Goal: Entertainment & Leisure: Browse casually

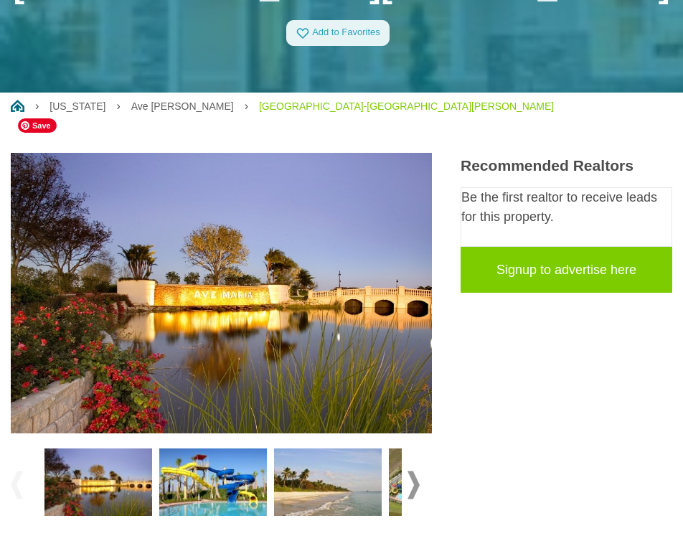
scroll to position [200, 0]
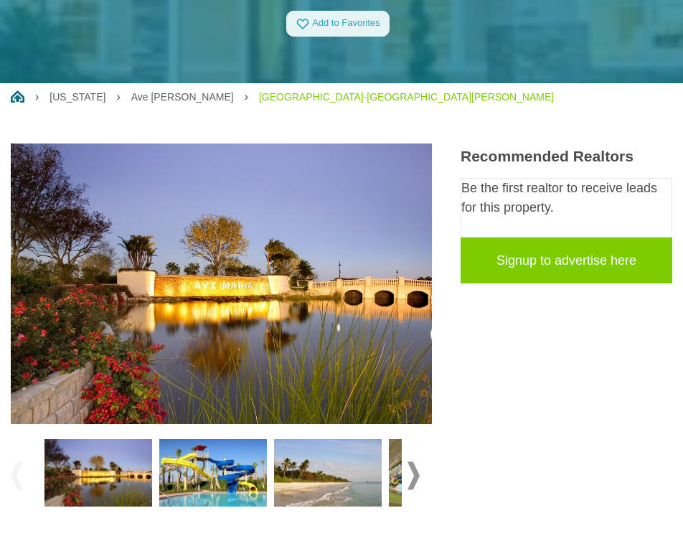
click at [212, 440] on img at bounding box center [213, 472] width 108 height 67
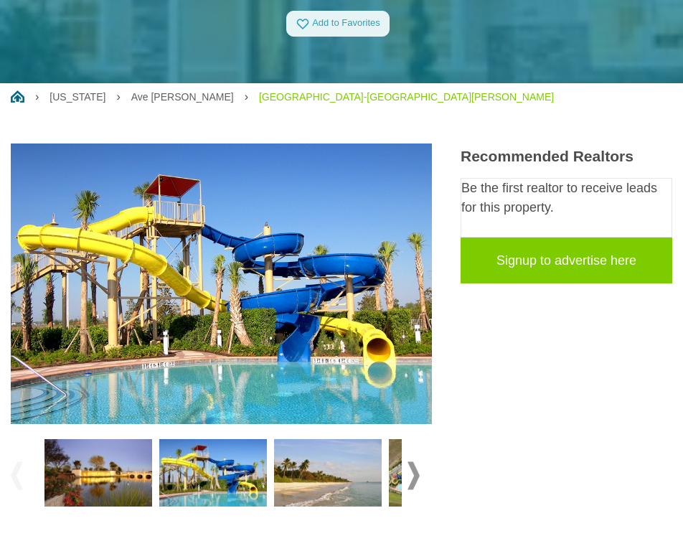
click at [202, 439] on img at bounding box center [213, 472] width 108 height 67
click at [136, 439] on img at bounding box center [98, 472] width 108 height 67
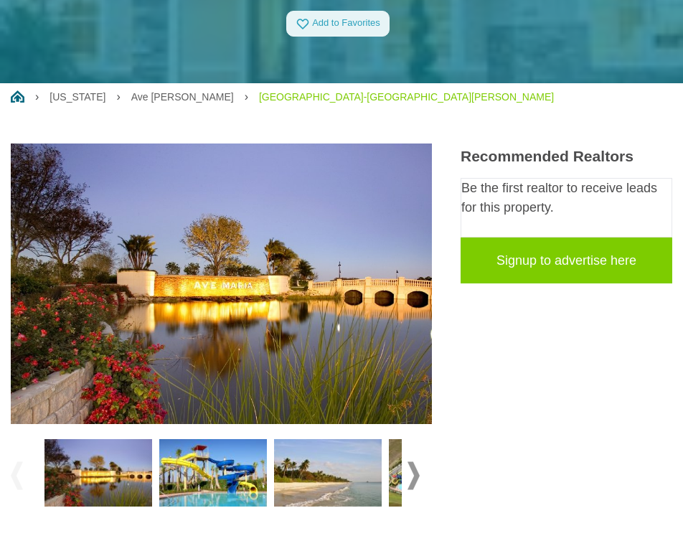
click at [320, 443] on img at bounding box center [328, 472] width 108 height 67
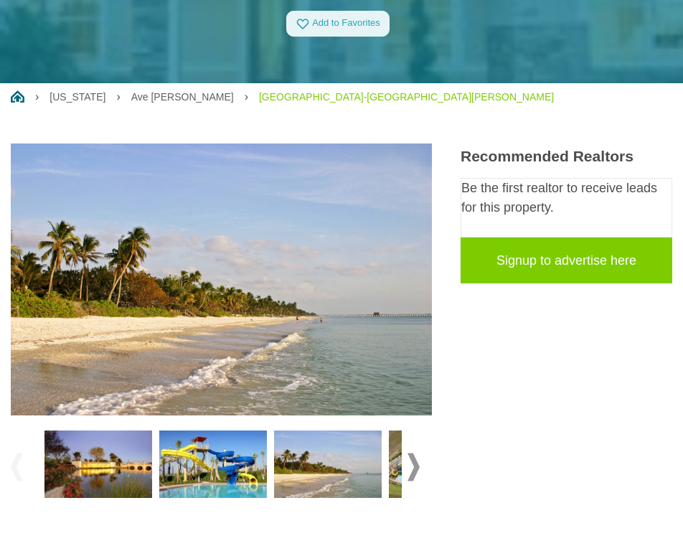
click at [405, 435] on div at bounding box center [221, 467] width 421 height 80
click at [360, 430] on img at bounding box center [328, 463] width 108 height 67
click at [417, 453] on span at bounding box center [413, 467] width 12 height 28
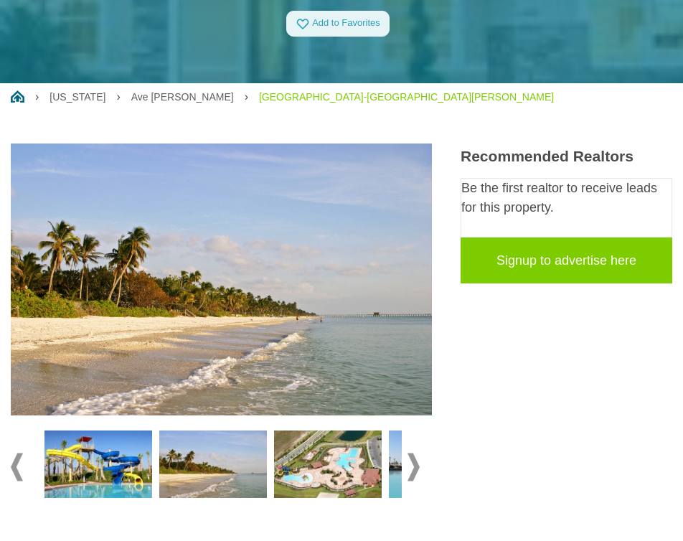
click at [417, 453] on span at bounding box center [413, 467] width 12 height 28
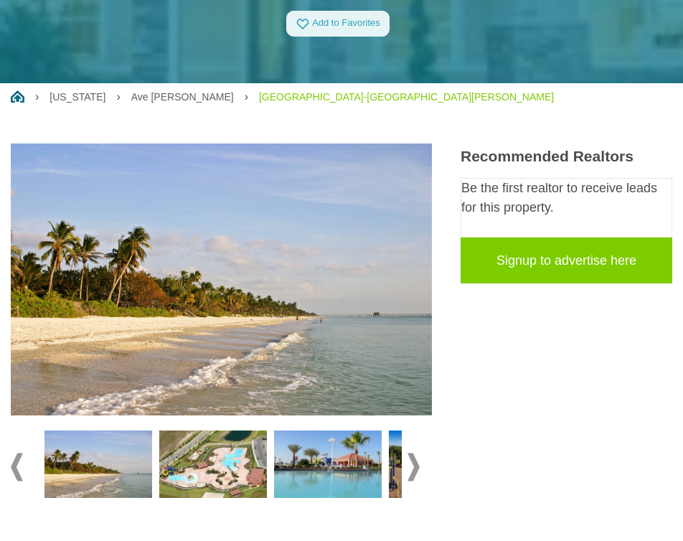
click at [417, 453] on span at bounding box center [413, 467] width 12 height 28
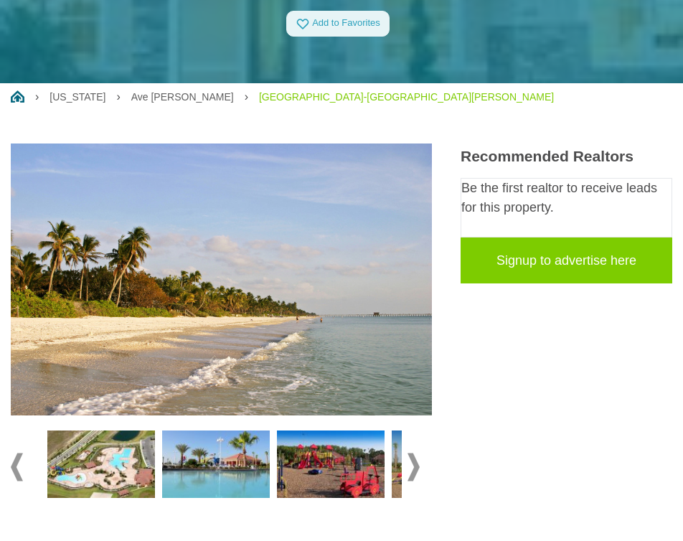
click at [171, 430] on img at bounding box center [216, 463] width 108 height 67
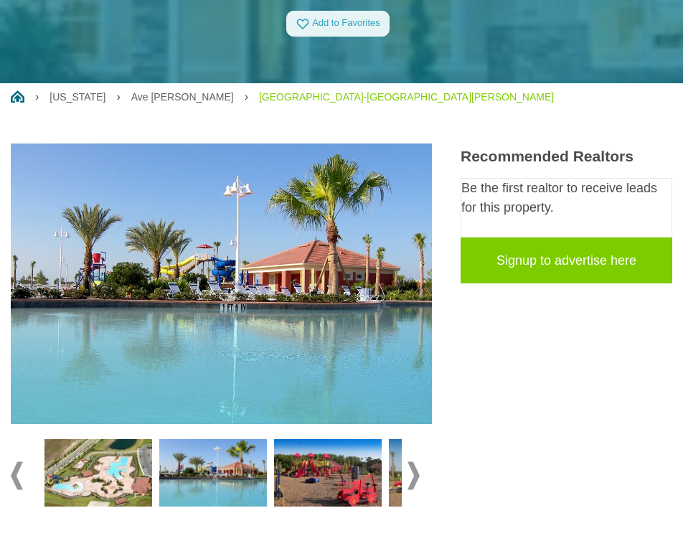
click at [276, 451] on img at bounding box center [328, 472] width 108 height 67
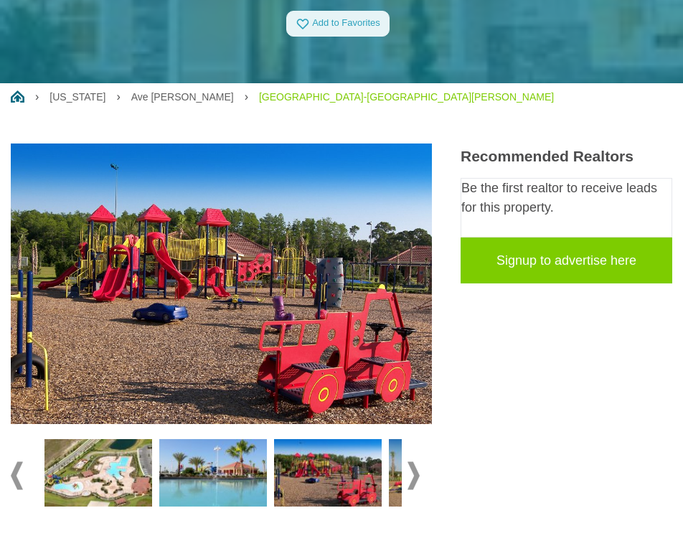
click at [320, 448] on img at bounding box center [328, 472] width 108 height 67
click at [415, 462] on span at bounding box center [413, 476] width 12 height 28
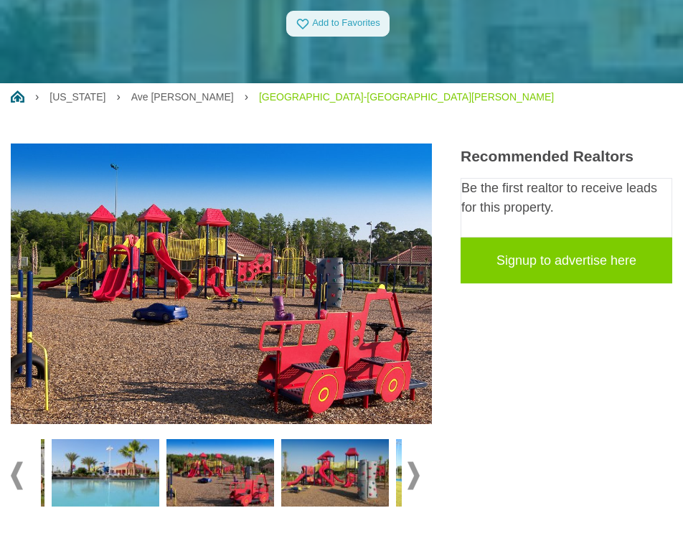
click at [312, 439] on img at bounding box center [335, 472] width 108 height 67
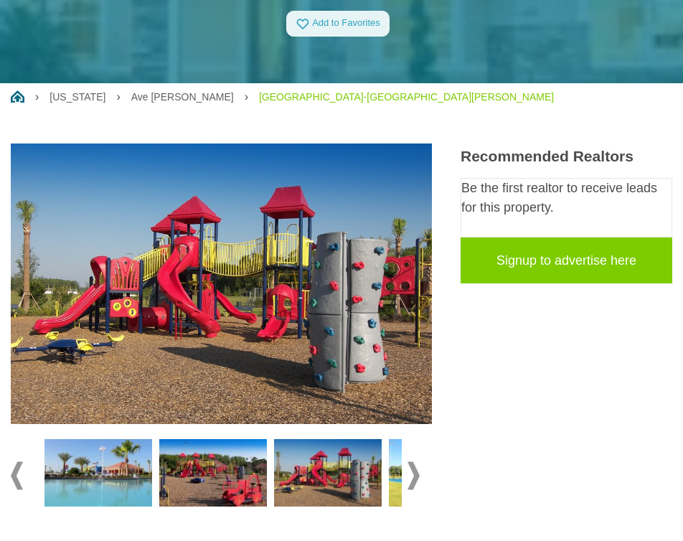
click at [411, 462] on span at bounding box center [413, 476] width 12 height 28
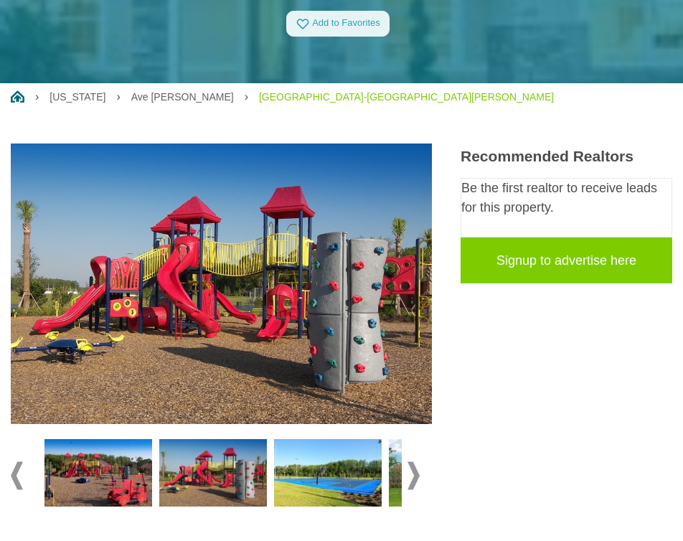
click at [361, 439] on img at bounding box center [328, 472] width 108 height 67
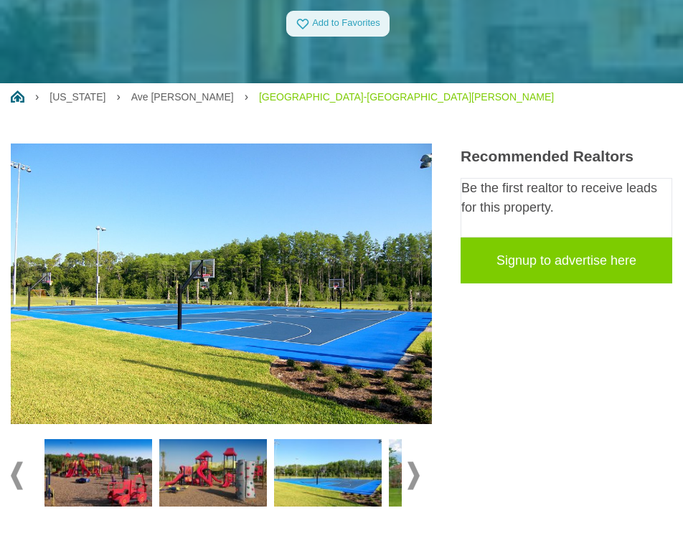
click at [415, 462] on span at bounding box center [413, 476] width 12 height 28
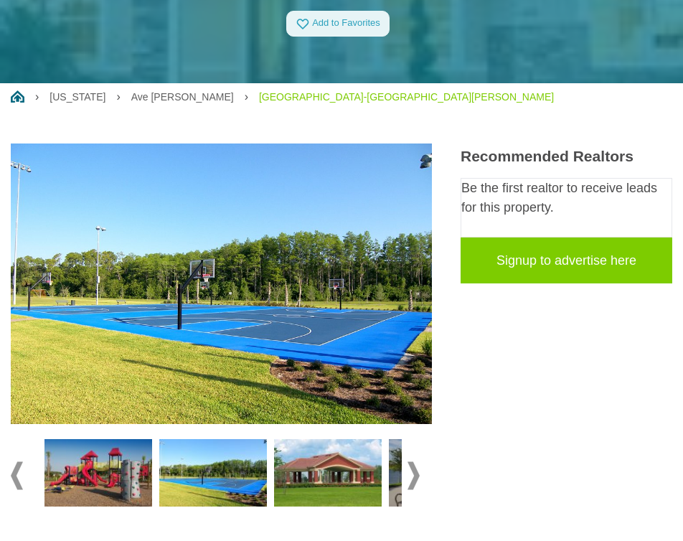
click at [338, 439] on img at bounding box center [328, 472] width 108 height 67
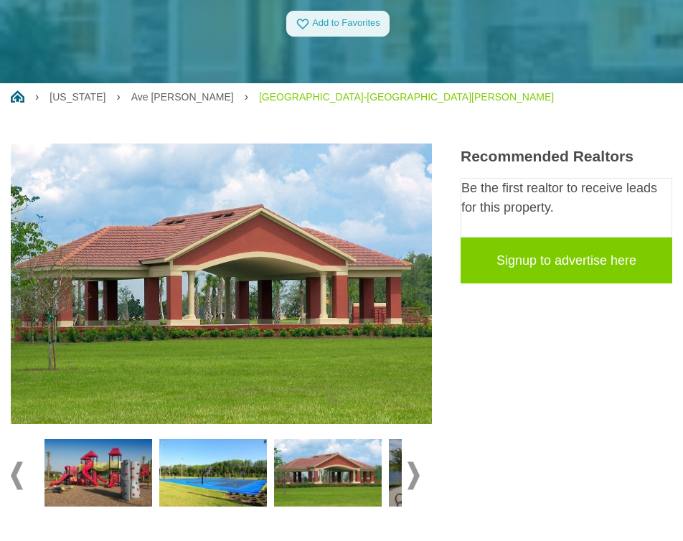
click at [242, 439] on img at bounding box center [213, 472] width 108 height 67
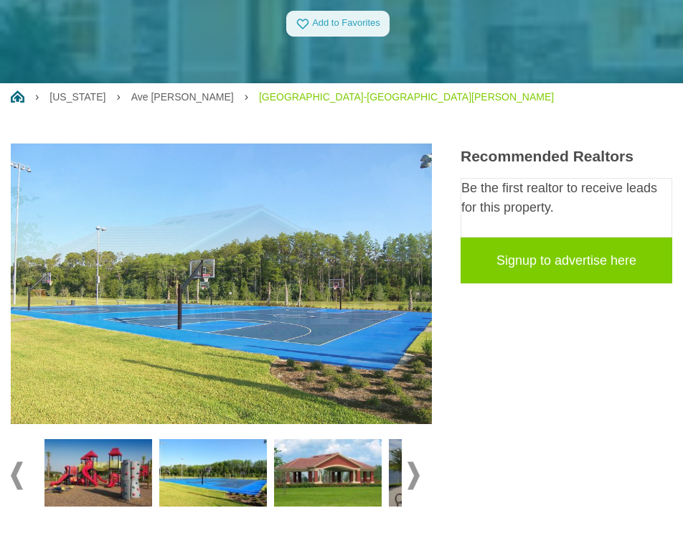
click at [412, 462] on span at bounding box center [413, 476] width 12 height 28
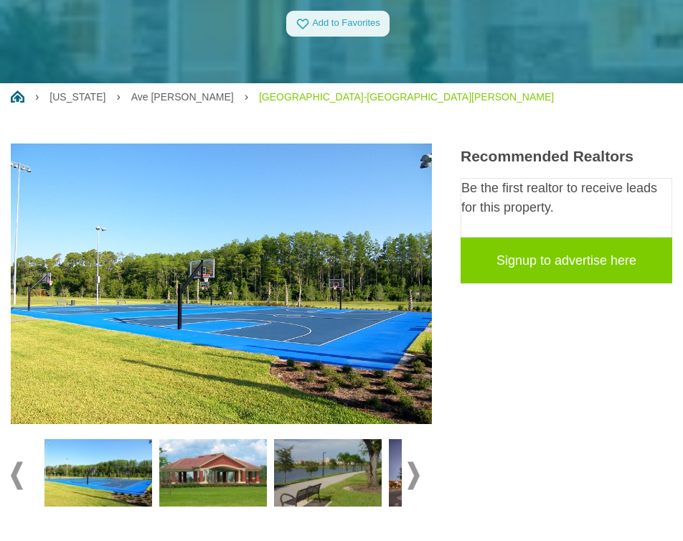
click at [412, 462] on span at bounding box center [413, 476] width 12 height 28
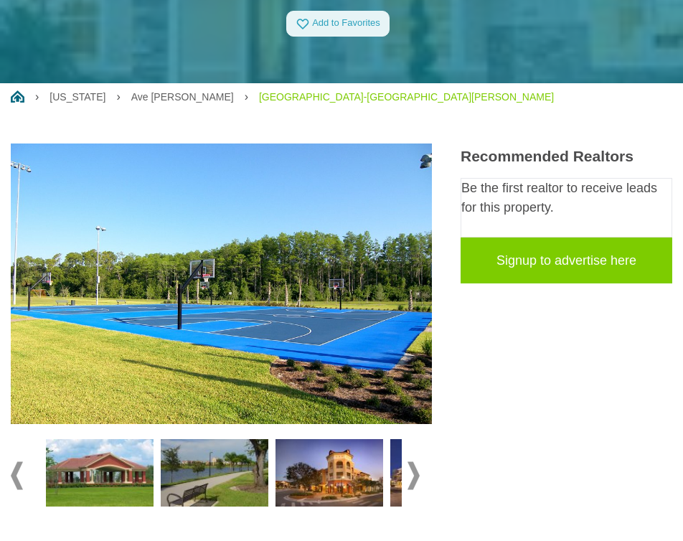
click at [211, 439] on img at bounding box center [215, 472] width 108 height 67
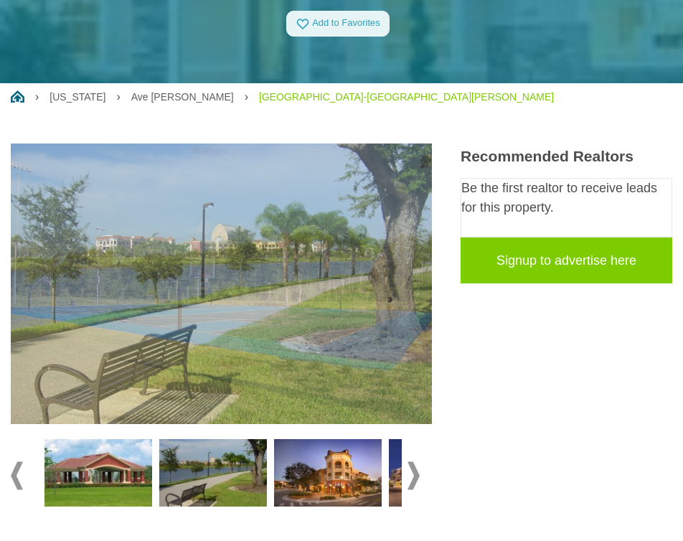
click at [305, 439] on img at bounding box center [328, 472] width 108 height 67
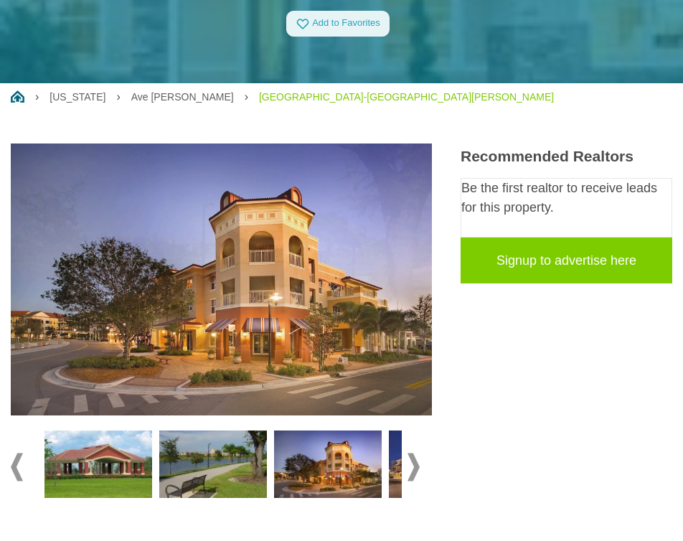
click at [400, 443] on img at bounding box center [443, 463] width 108 height 67
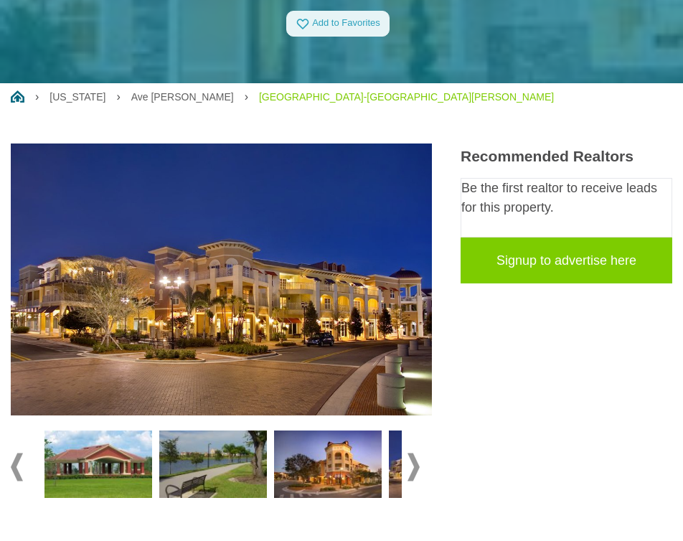
click at [414, 453] on span at bounding box center [413, 467] width 12 height 28
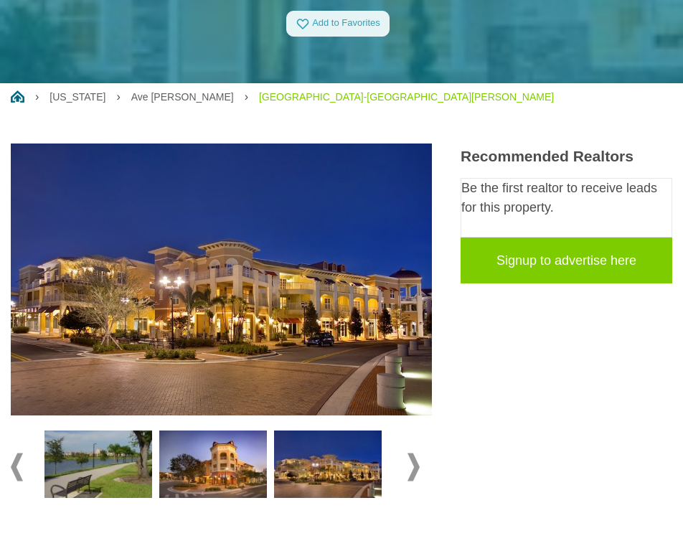
click at [172, 430] on img at bounding box center [213, 463] width 108 height 67
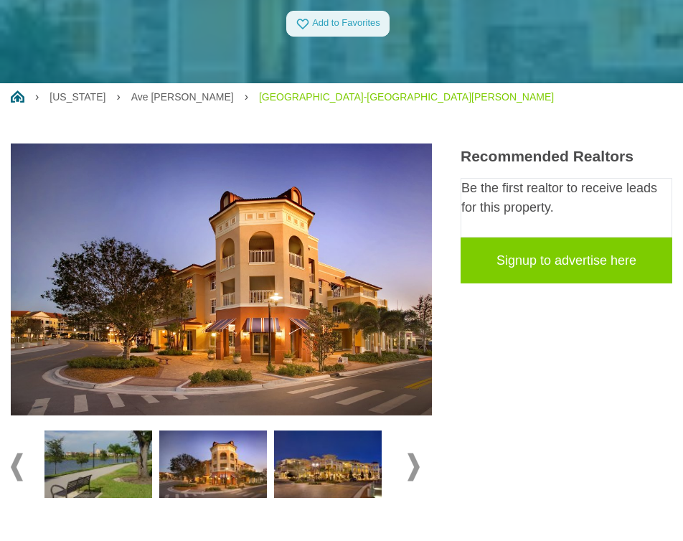
click at [413, 443] on div at bounding box center [221, 467] width 421 height 80
click at [413, 453] on span at bounding box center [413, 467] width 12 height 28
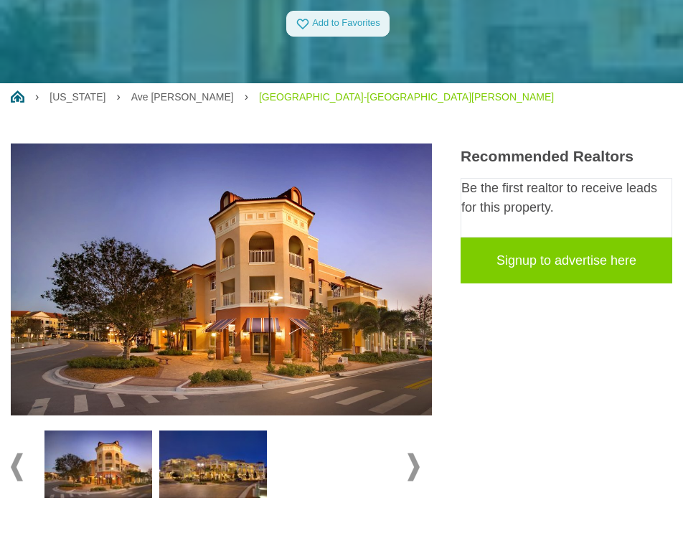
click at [413, 453] on span at bounding box center [413, 467] width 12 height 28
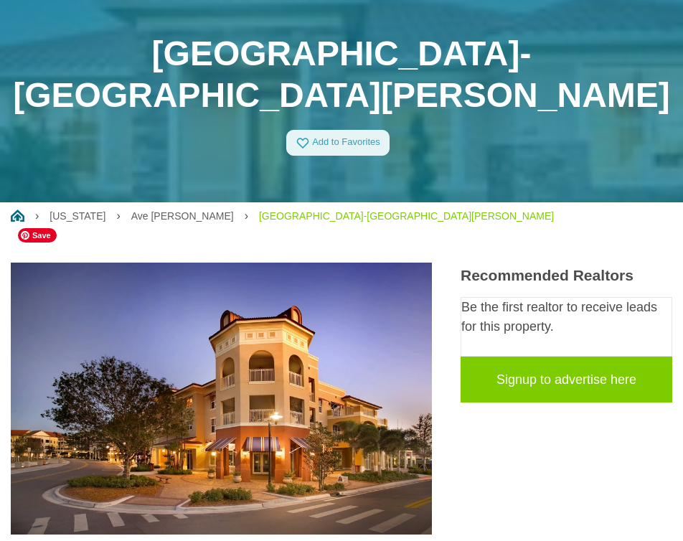
scroll to position [0, 0]
